Goal: Transaction & Acquisition: Purchase product/service

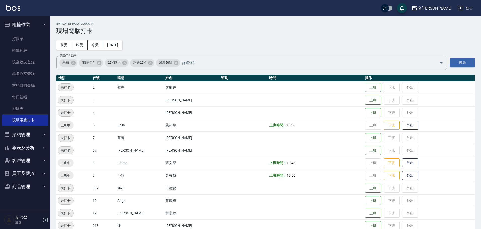
scroll to position [76, 0]
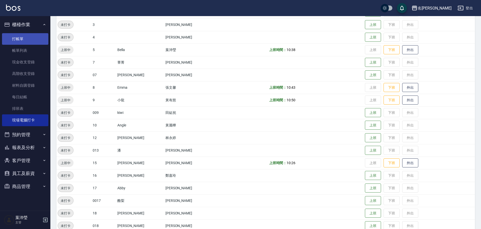
click at [38, 40] on link "打帳單" at bounding box center [25, 39] width 46 height 12
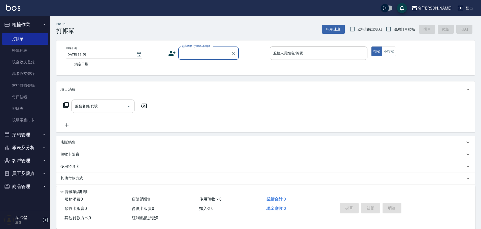
click at [200, 59] on div "顧客姓名/手機號碼/編號" at bounding box center [208, 53] width 60 height 13
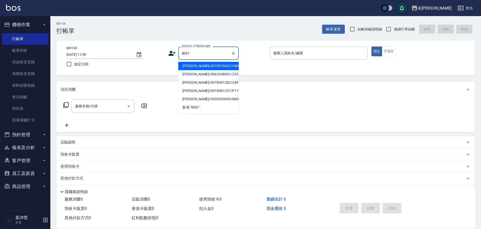
click at [233, 67] on li "[PERSON_NAME]/0970575423/H8081" at bounding box center [208, 66] width 60 height 8
type input "[PERSON_NAME]/0970575423/H8081"
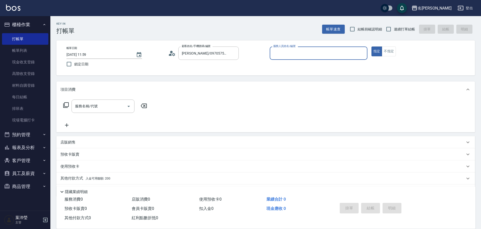
click at [318, 50] on input "服務人員姓名/編號" at bounding box center [318, 53] width 93 height 9
type input "Emma-8"
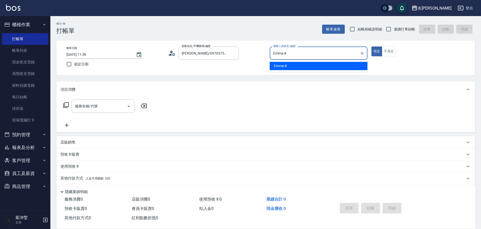
type button "true"
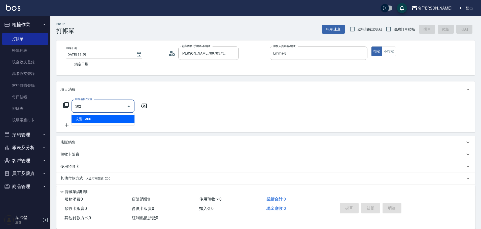
type input "洗髮(502)"
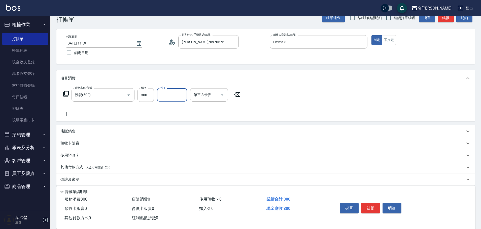
scroll to position [16, 0]
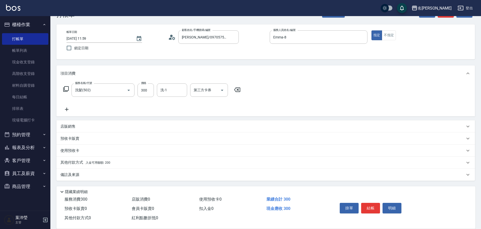
click at [120, 164] on div "其他付款方式 入金可用餘額: 200" at bounding box center [262, 163] width 404 height 6
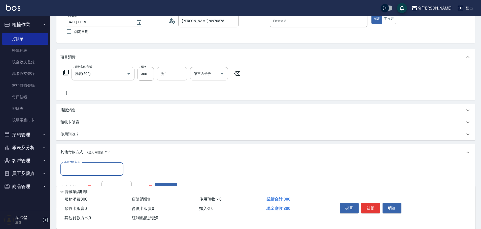
scroll to position [66, 0]
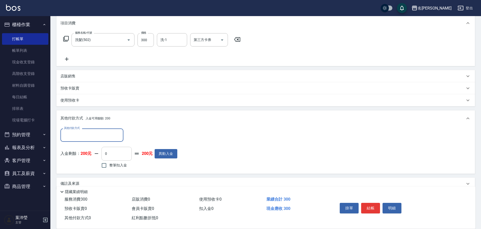
click at [119, 157] on input "0" at bounding box center [116, 154] width 30 height 14
click at [105, 157] on input "0" at bounding box center [116, 154] width 30 height 14
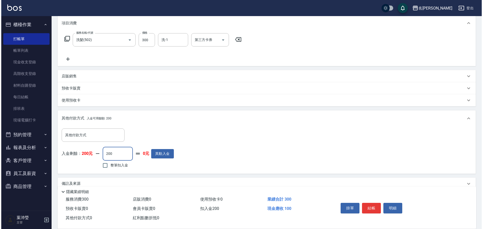
scroll to position [76, 0]
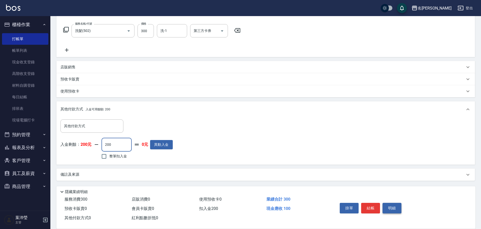
type input "200"
click at [395, 206] on button "明細" at bounding box center [392, 208] width 19 height 11
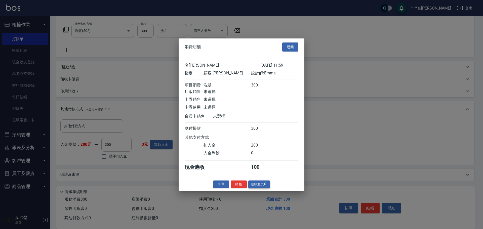
click at [254, 189] on button "結帳並列印" at bounding box center [260, 185] width 22 height 8
